Goal: Check status: Check status

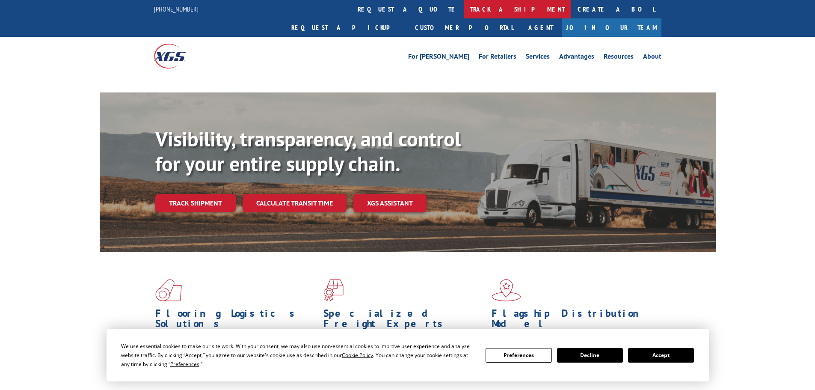
click at [464, 4] on link "track a shipment" at bounding box center [517, 9] width 107 height 18
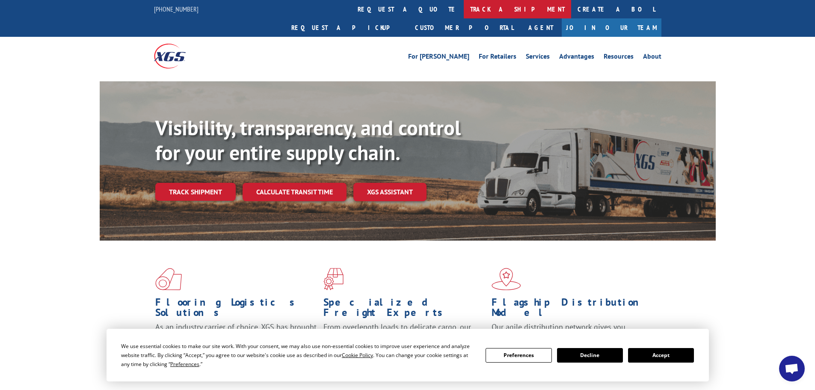
click at [464, 10] on link "track a shipment" at bounding box center [517, 9] width 107 height 18
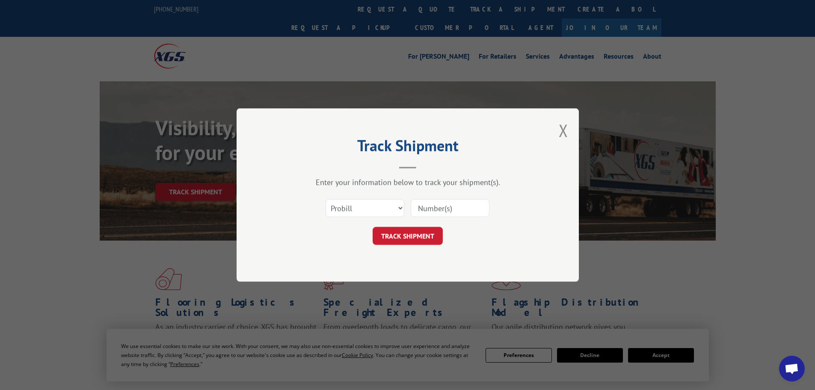
paste input "7055109"
type input "7055109"
click at [437, 229] on button "TRACK SHIPMENT" at bounding box center [408, 236] width 70 height 18
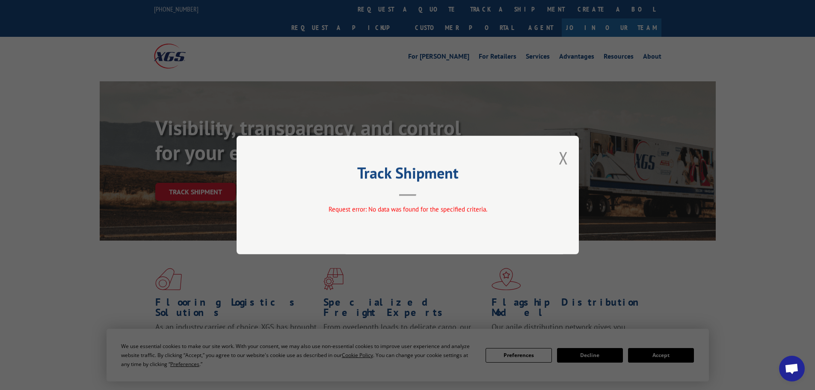
click at [375, 11] on div "Track Shipment Request error: No data was found for the specified criteria." at bounding box center [407, 195] width 815 height 390
click at [564, 159] on button "Close modal" at bounding box center [563, 157] width 9 height 23
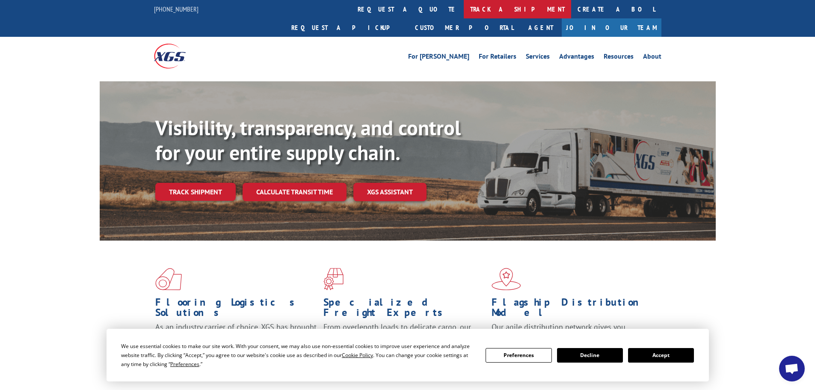
click at [464, 11] on link "track a shipment" at bounding box center [517, 9] width 107 height 18
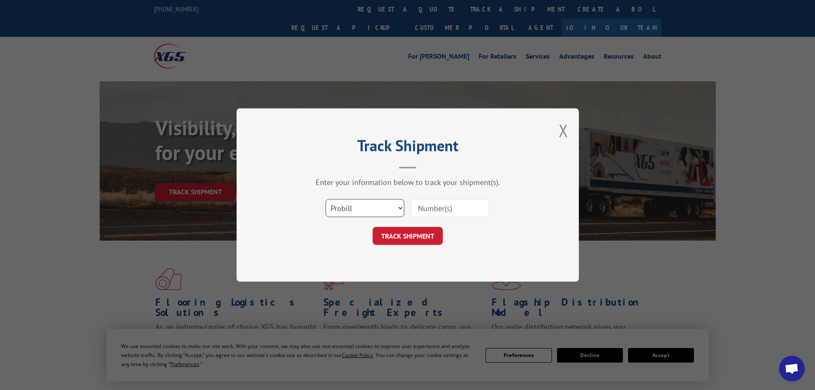
click at [358, 210] on select "Select category... Probill BOL PO" at bounding box center [365, 208] width 79 height 18
select select "bol"
click at [326, 199] on select "Select category... Probill BOL PO" at bounding box center [365, 208] width 79 height 18
paste input "7055109"
type input "7055109"
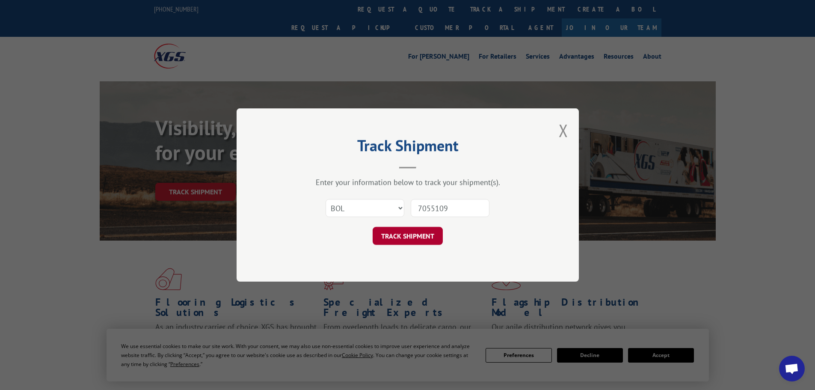
click at [422, 238] on button "TRACK SHIPMENT" at bounding box center [408, 236] width 70 height 18
